Goal: Task Accomplishment & Management: Complete application form

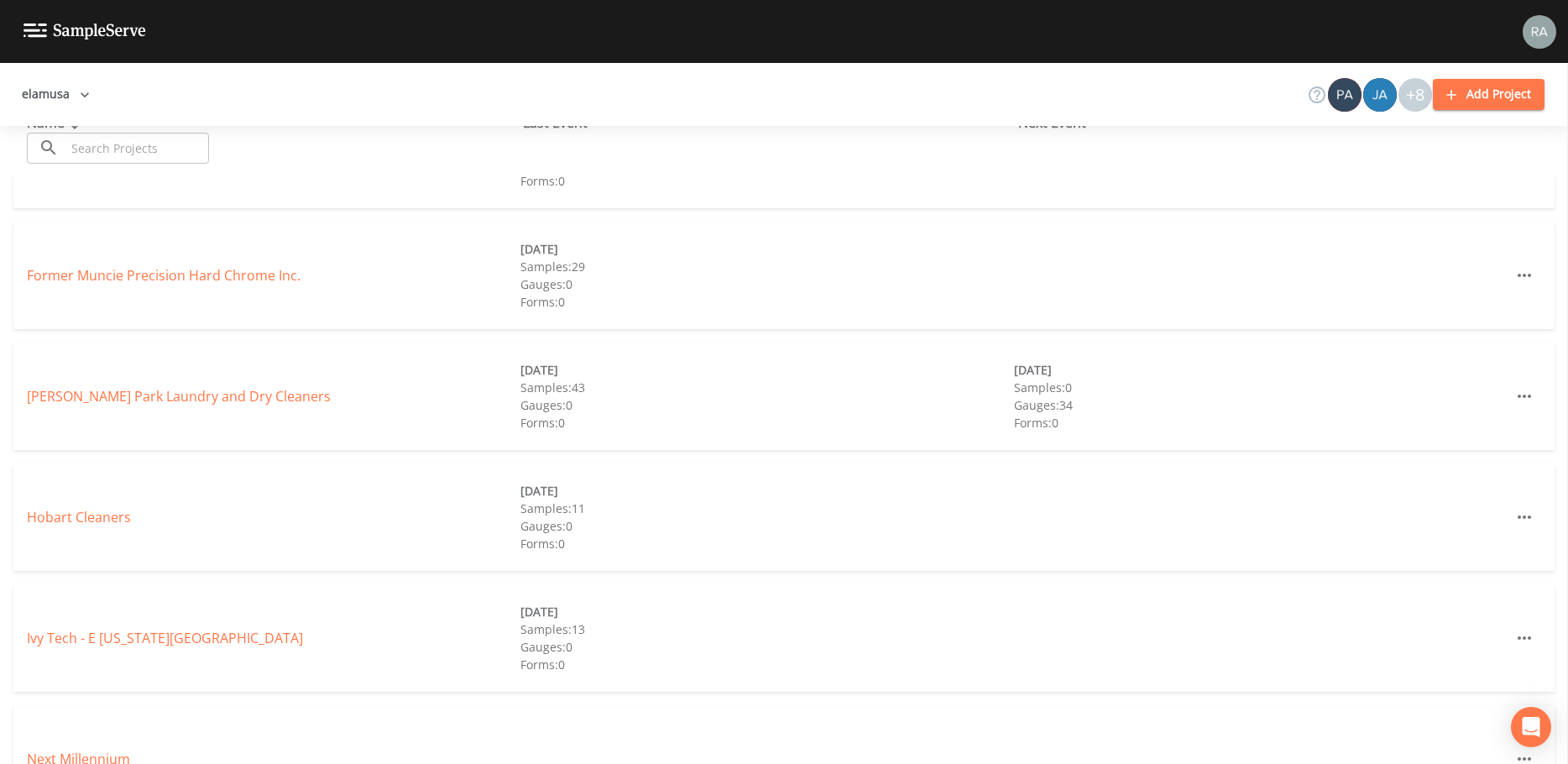
scroll to position [588, 0]
click at [152, 396] on link "[PERSON_NAME] Park Laundry and Dry Cleaners" at bounding box center [178, 395] width 304 height 19
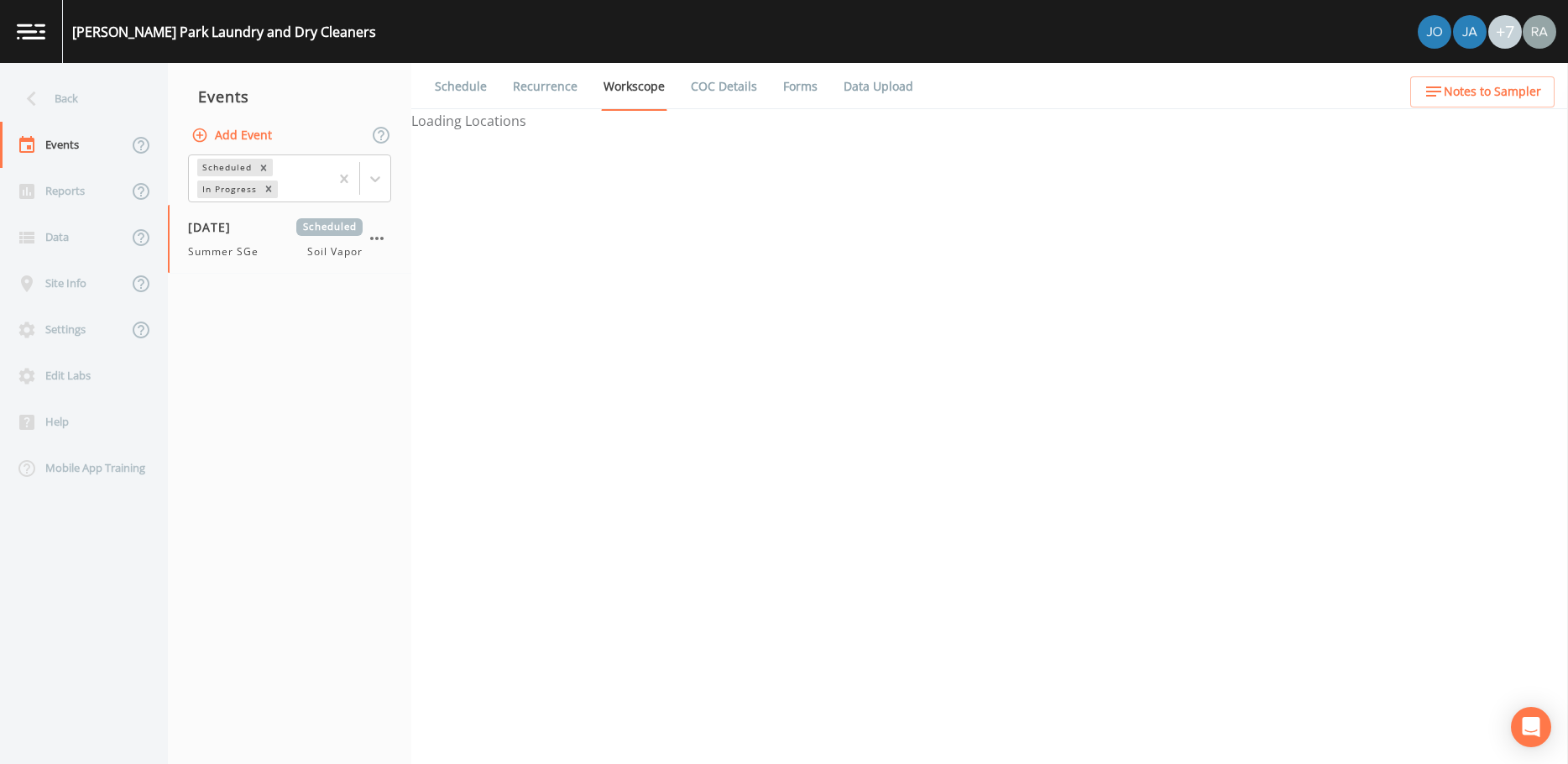
select select "c5bfc0a2-8365-4ab6-a941-dacac289f9c5"
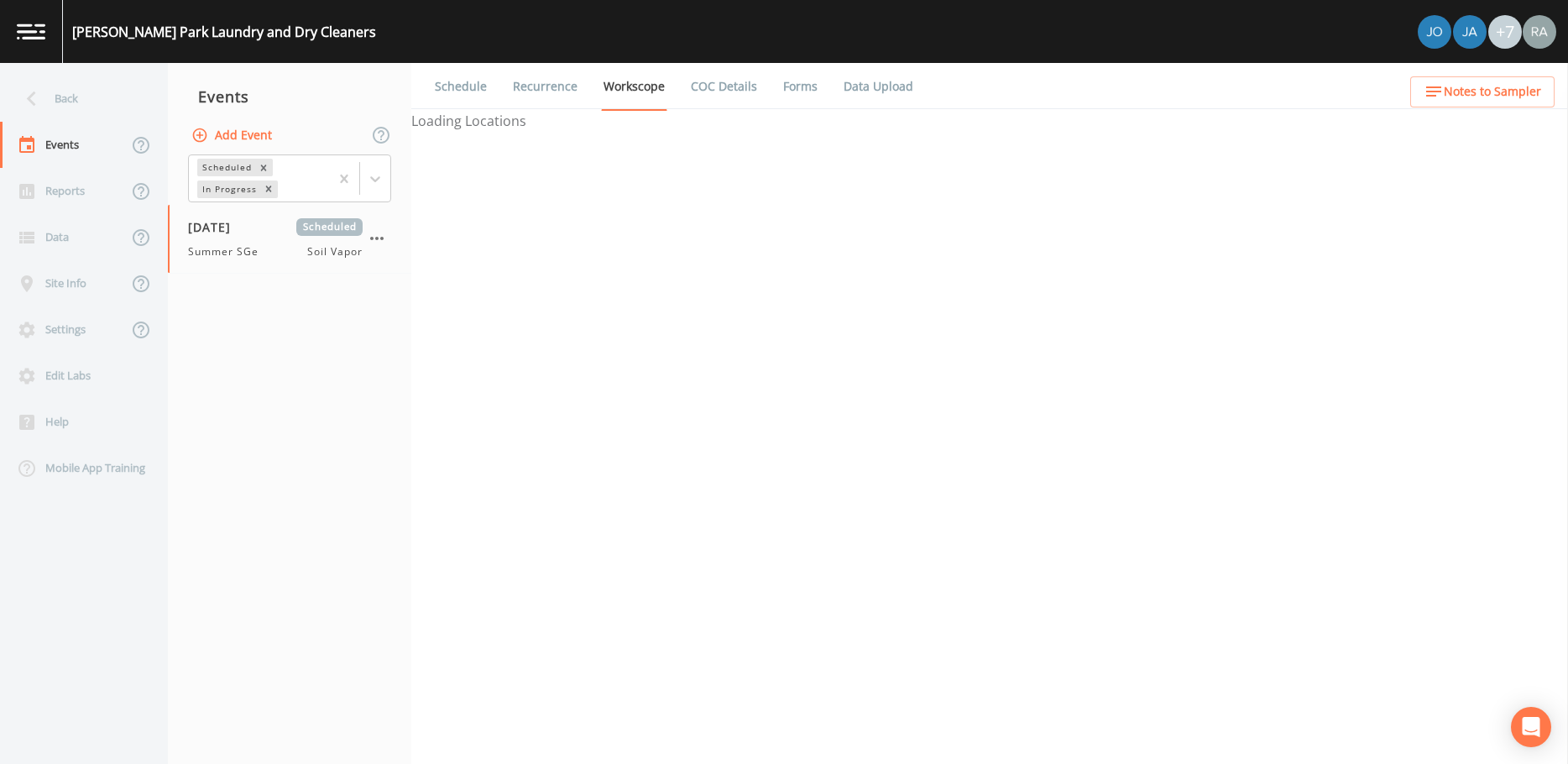
select select "c5bfc0a2-8365-4ab6-a941-dacac289f9c5"
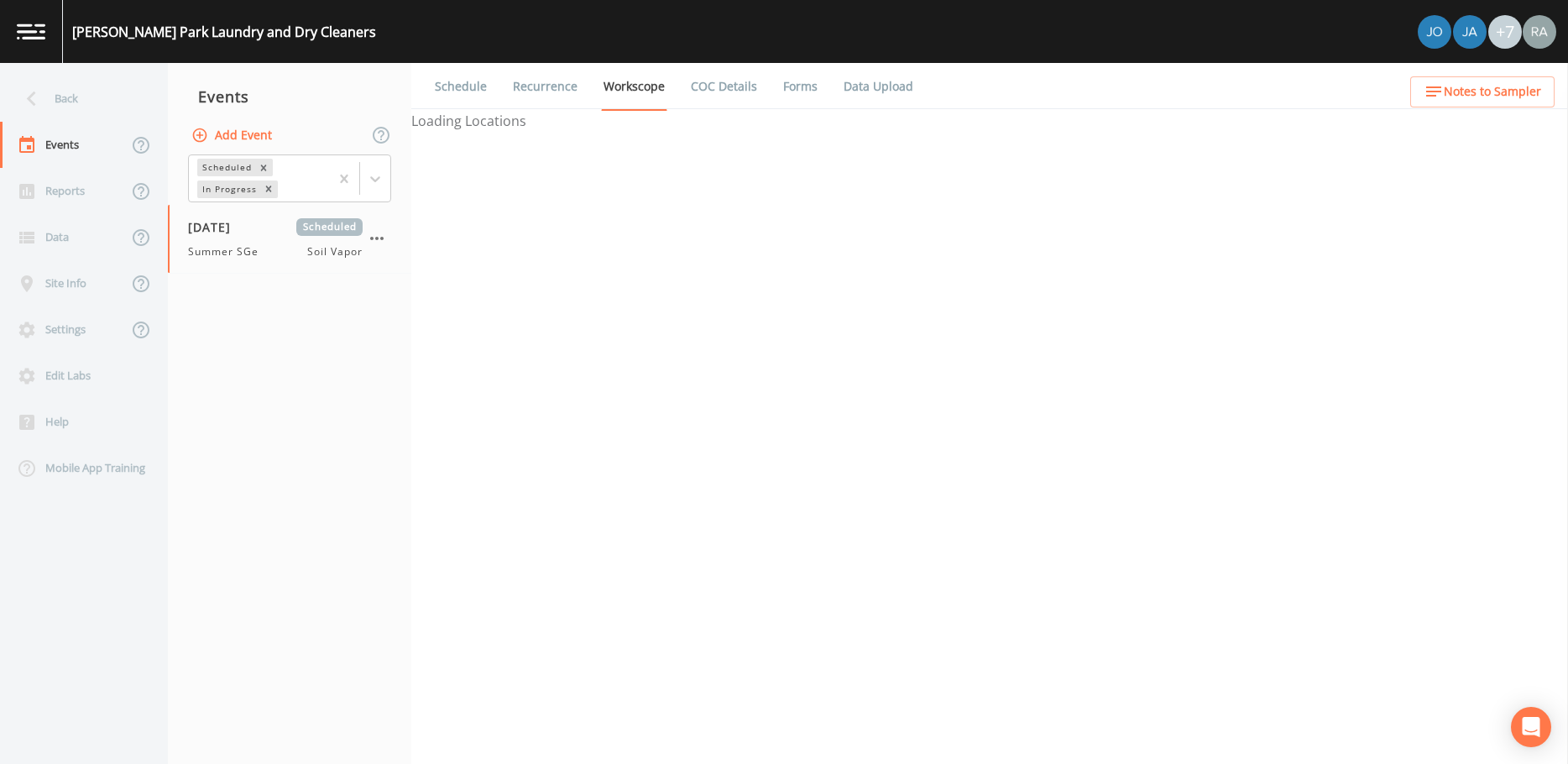
select select "c5bfc0a2-8365-4ab6-a941-dacac289f9c5"
select select "870c3ab3-48ff-4d8c-b307-25957cf3be88"
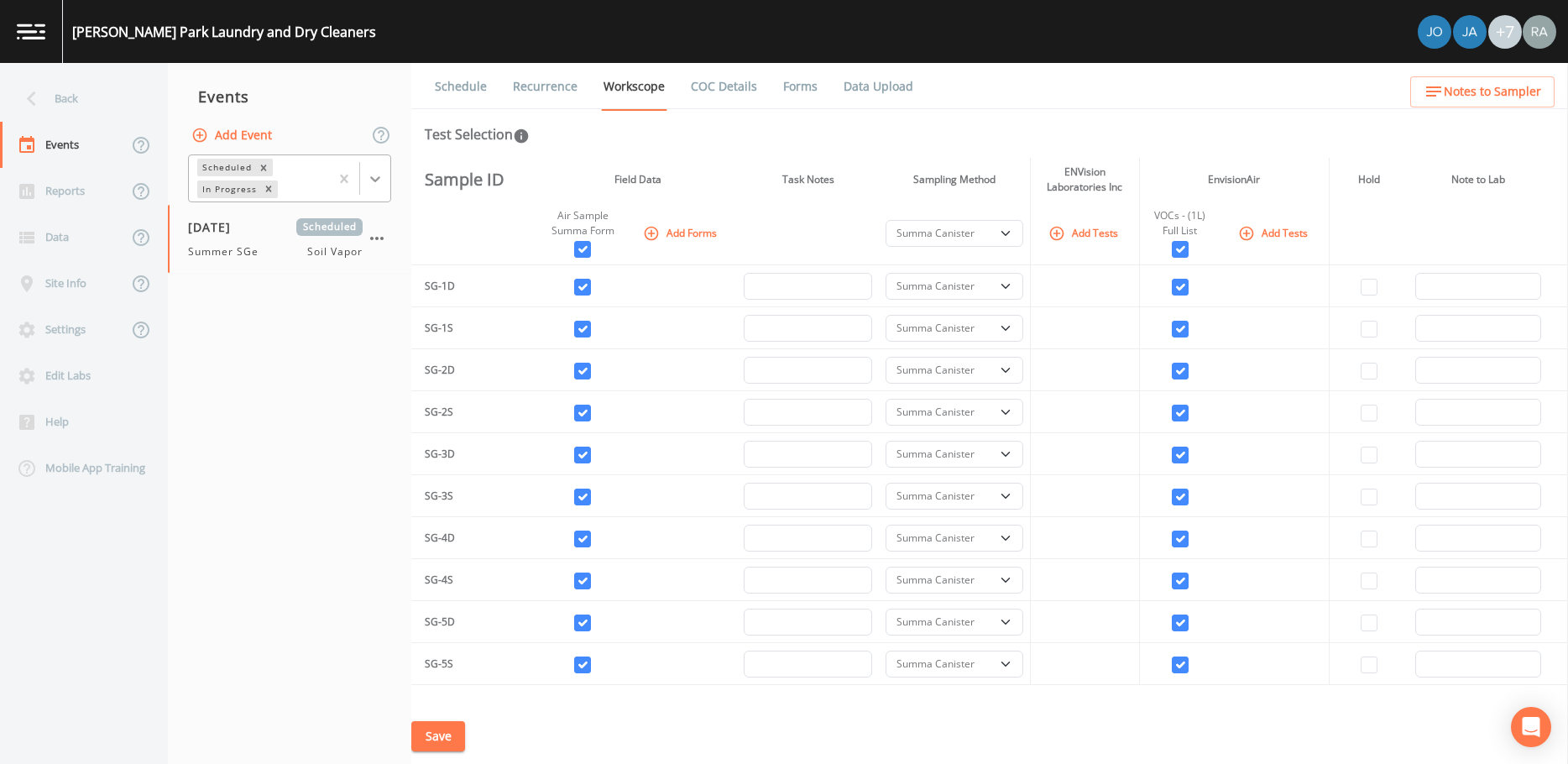
click at [368, 180] on icon at bounding box center [375, 178] width 17 height 17
click at [293, 230] on div "Completed" at bounding box center [289, 226] width 203 height 29
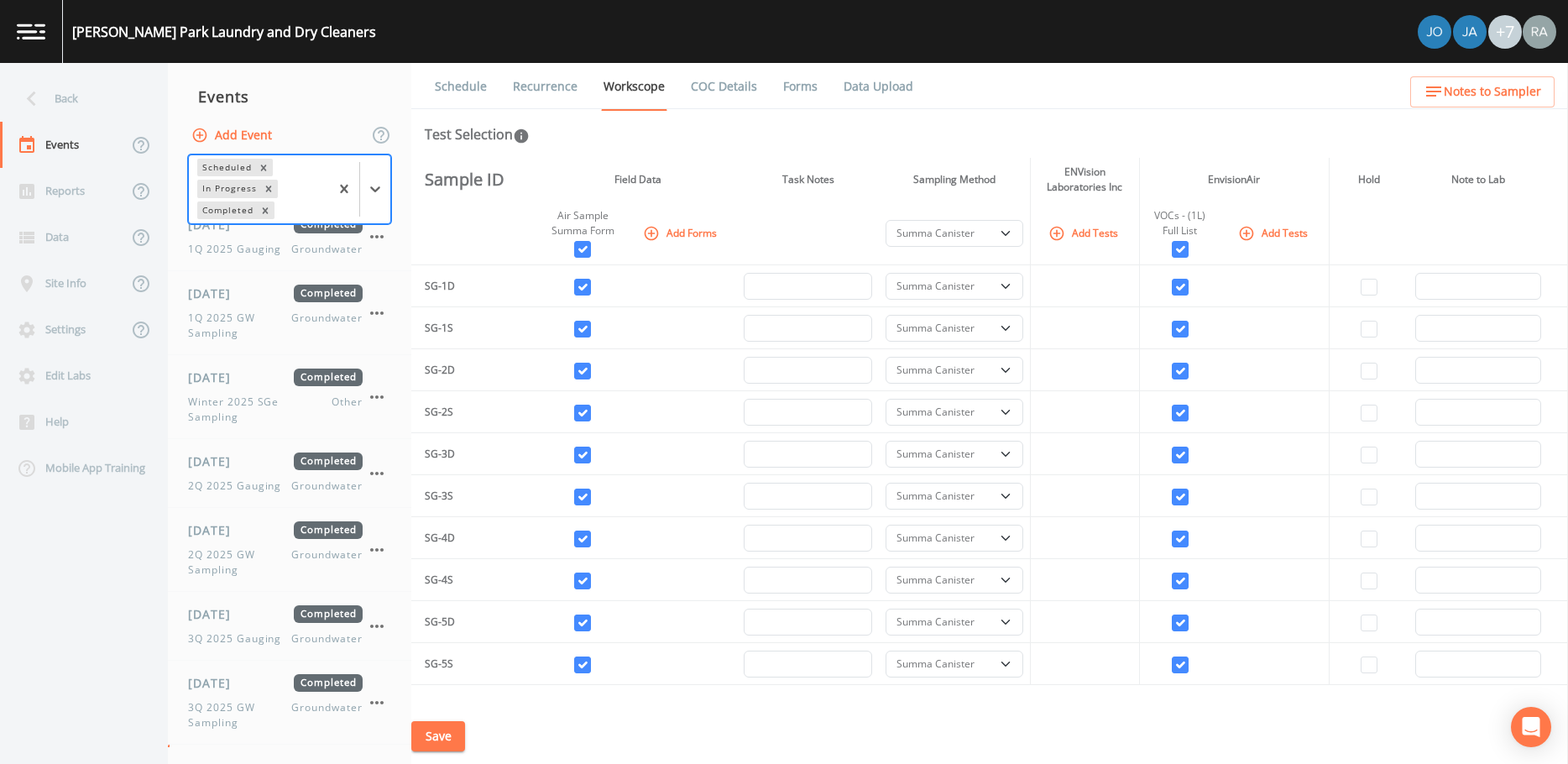
scroll to position [1003, 0]
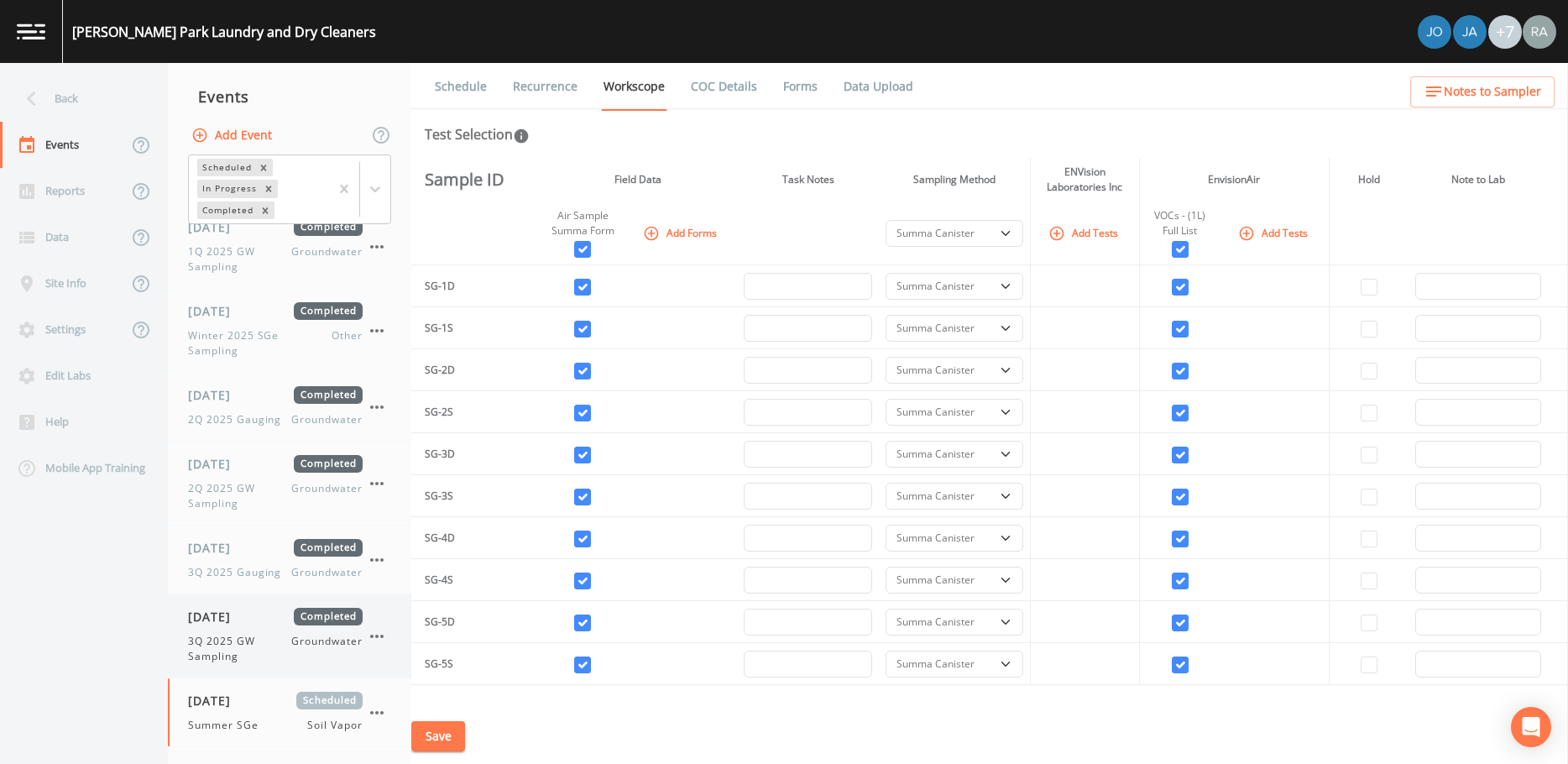
click at [264, 644] on span "3Q 2025 GW Sampling" at bounding box center [239, 649] width 103 height 31
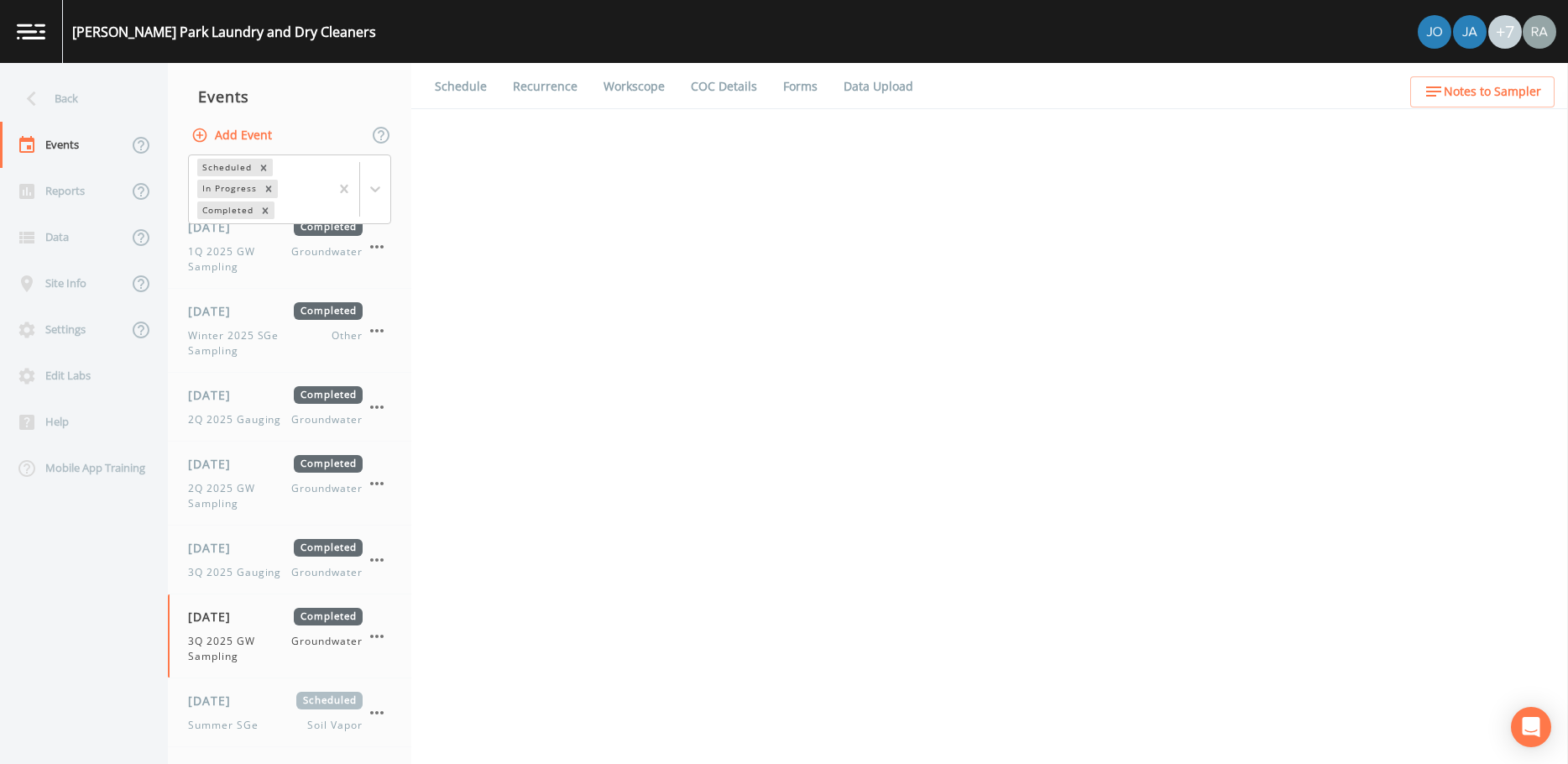
select select "4f082be6-97a7-4f70-a81f-c26a4e896ad7"
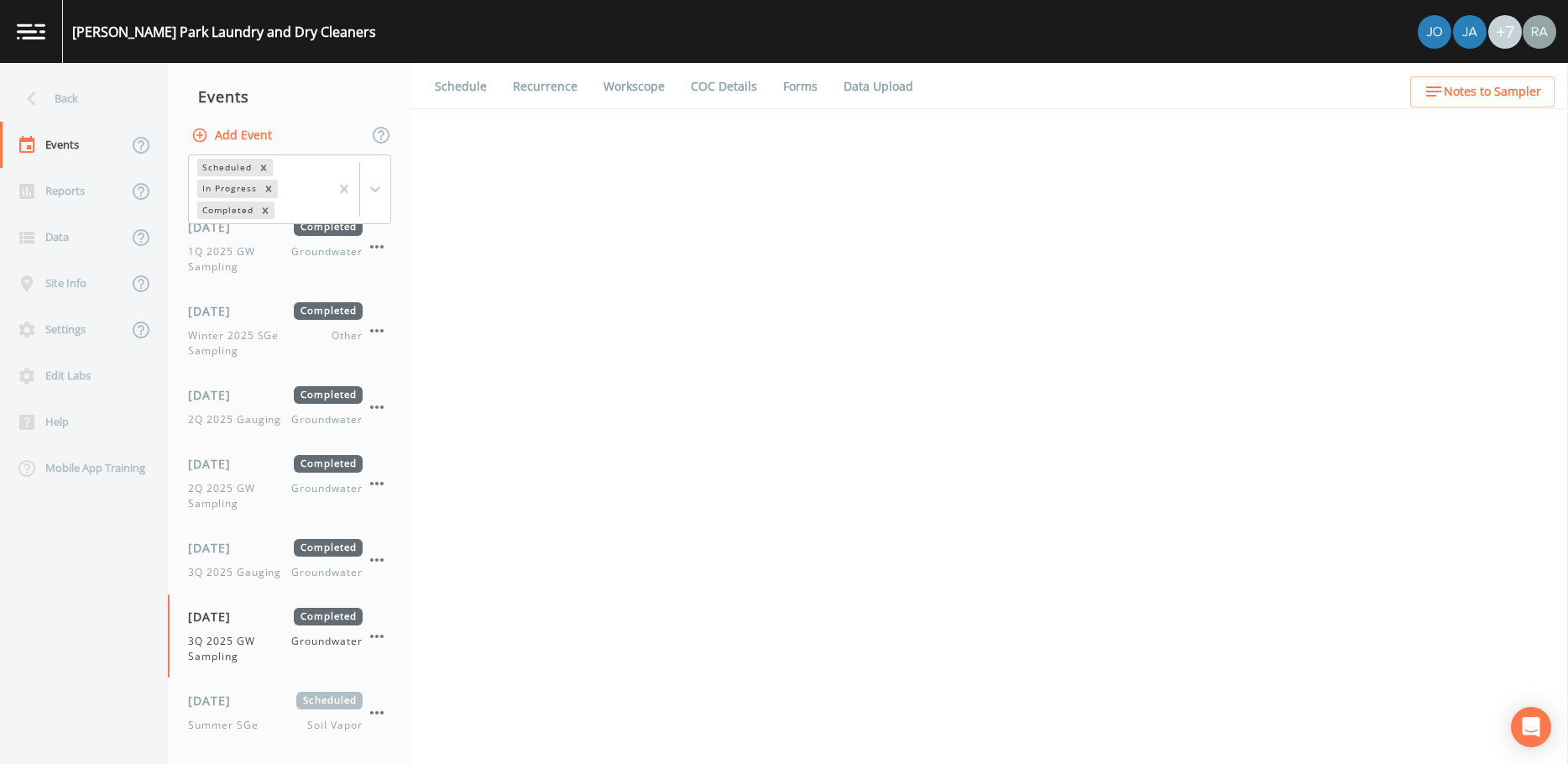
select select "4f082be6-97a7-4f70-a81f-c26a4e896ad7"
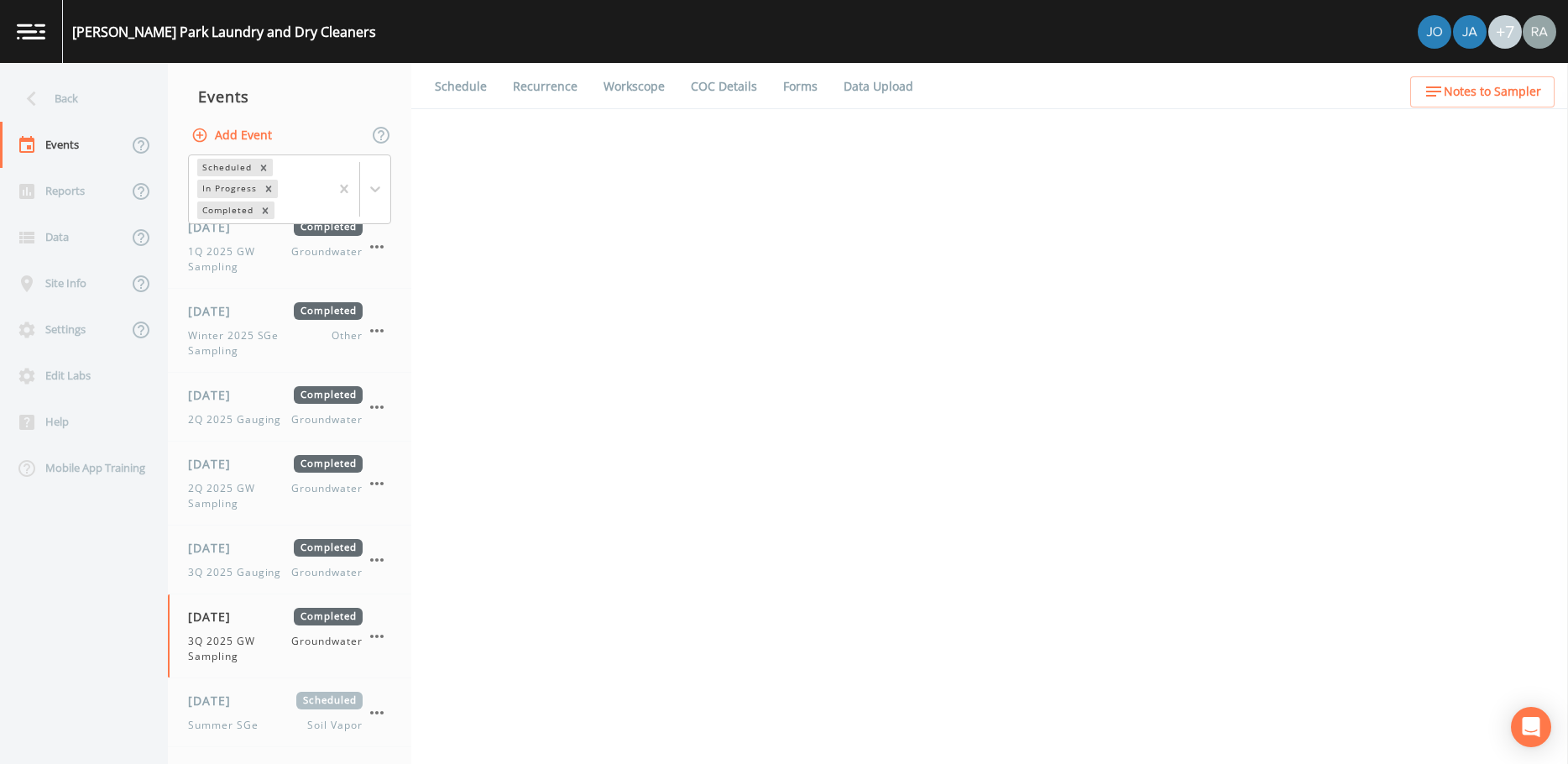
select select "4f082be6-97a7-4f70-a81f-c26a4e896ad7"
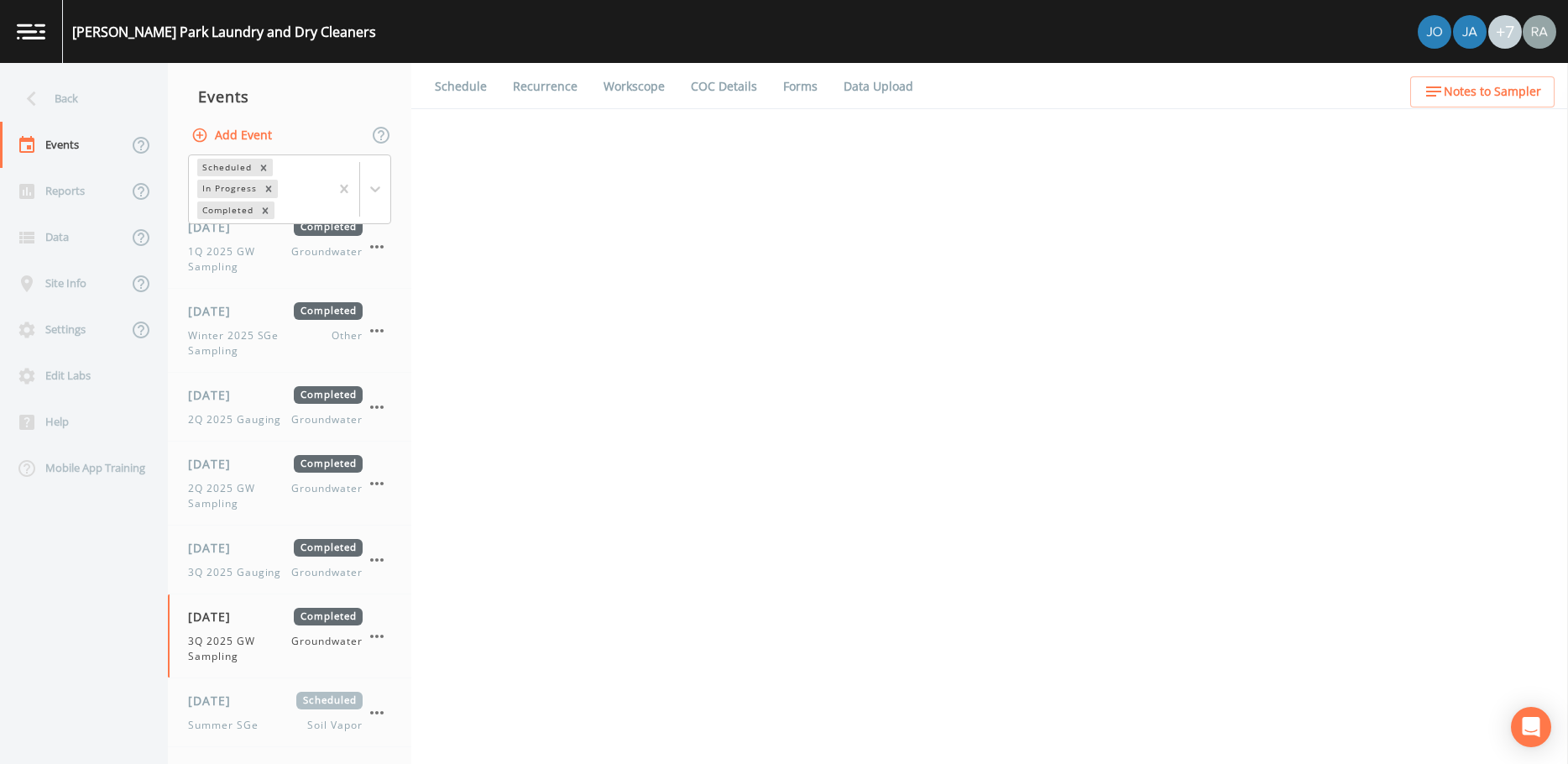
select select "4f082be6-97a7-4f70-a81f-c26a4e896ad7"
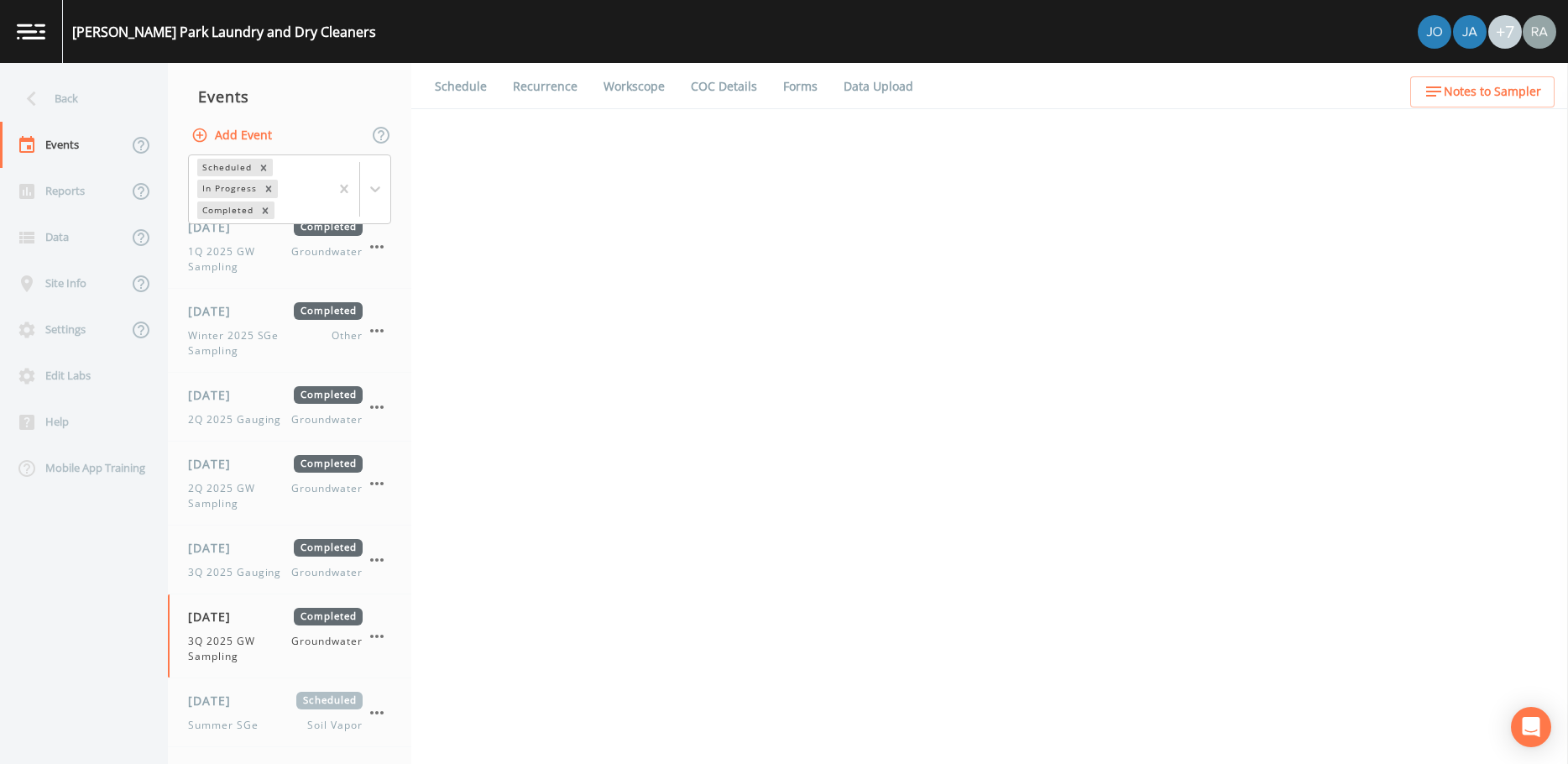
select select "367ad9d5-c11d-4df5-88f7-f53fa70a0e91"
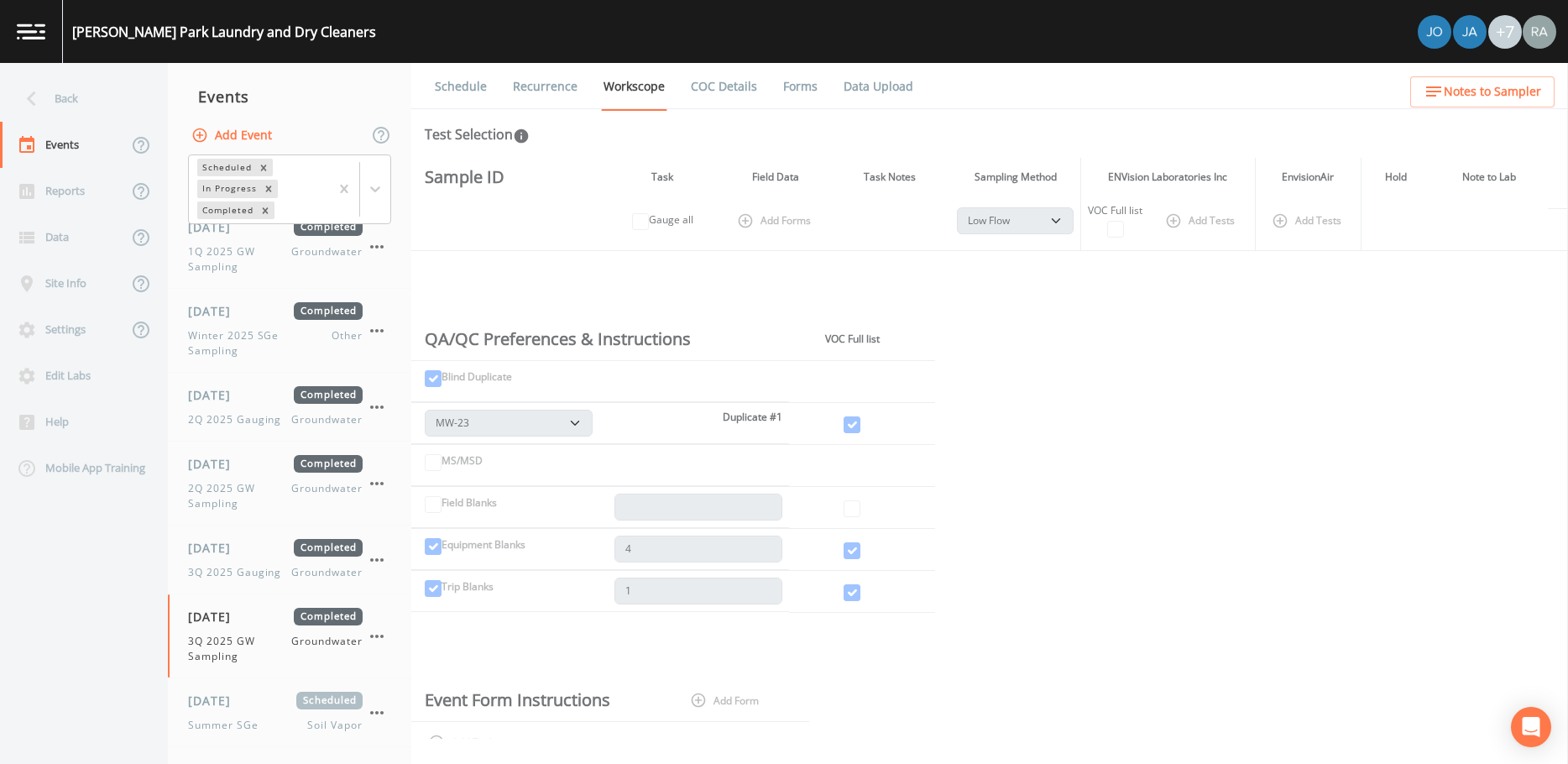
scroll to position [3044, 0]
